Goal: Information Seeking & Learning: Stay updated

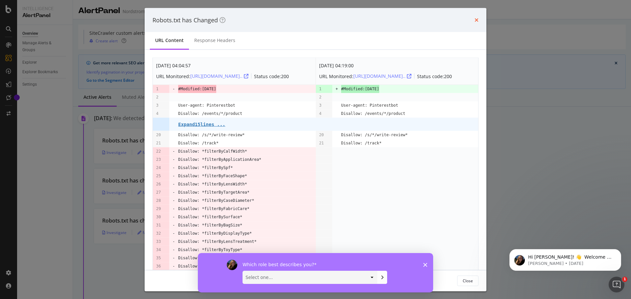
click at [477, 19] on icon "times" at bounding box center [476, 19] width 4 height 5
